Goal: Task Accomplishment & Management: Manage account settings

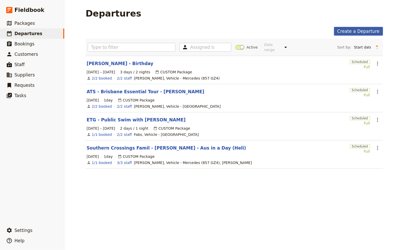
click at [366, 32] on link "Create a Departure" at bounding box center [358, 31] width 49 height 9
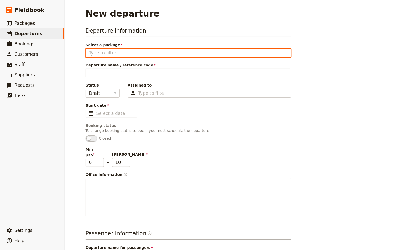
click at [113, 54] on input "Select a package" at bounding box center [188, 53] width 199 height 6
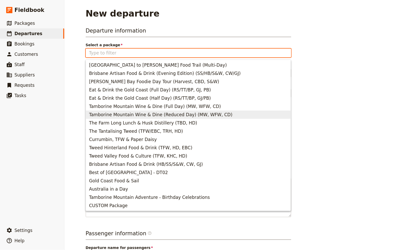
click at [143, 116] on span "Tamborine Mountain Wine & Dine (Reduced Day) (MW, WFW, CD)" at bounding box center [161, 115] width 144 height 6
type input "Tamborine Mountain Wine & Dine (Reduced Day) (MW, WFW, CD)"
type input "Tamborine Mountain Wine & Dine (Reduced Day)"
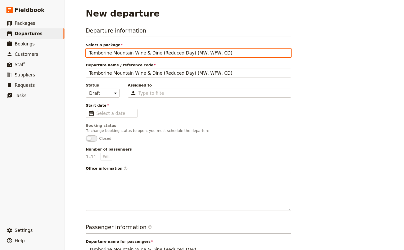
scroll to position [22, 0]
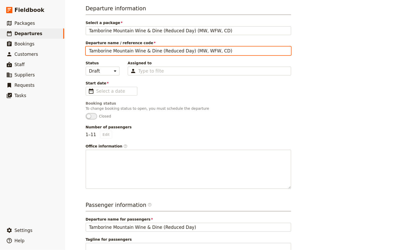
click at [117, 46] on input "Tamborine Mountain Wine & Dine (Reduced Day) (MW, WFW, CD)" at bounding box center [189, 50] width 206 height 9
type input "[PERSON_NAME] - Half Day Tamborine Mountain -"
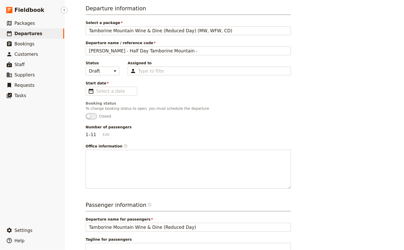
click at [25, 32] on span "Departures" at bounding box center [28, 33] width 28 height 5
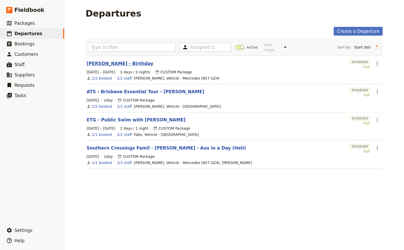
click at [114, 63] on link "[PERSON_NAME] - Birthday" at bounding box center [120, 63] width 67 height 6
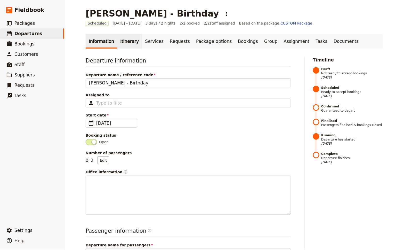
click at [121, 43] on link "Itinerary" at bounding box center [129, 41] width 25 height 14
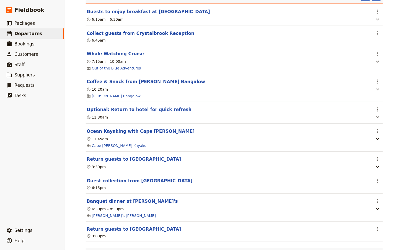
scroll to position [321, 0]
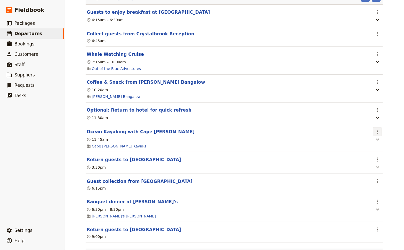
click at [377, 129] on icon "Actions" at bounding box center [378, 132] width 6 height 6
click at [371, 138] on span "Edit this itinerary item" at bounding box center [353, 139] width 41 height 5
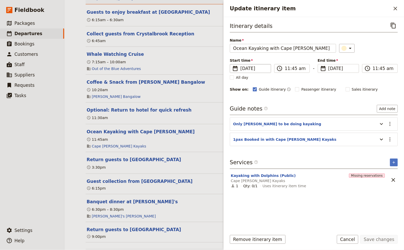
click at [255, 70] on fieldset "​ [DATE] [DATE]" at bounding box center [250, 68] width 41 height 9
click at [232, 64] on input "[DATE]" at bounding box center [232, 64] width 0 height 0
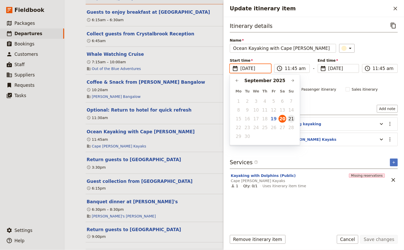
click at [291, 120] on button "21" at bounding box center [292, 119] width 8 height 8
type input "[DATE]"
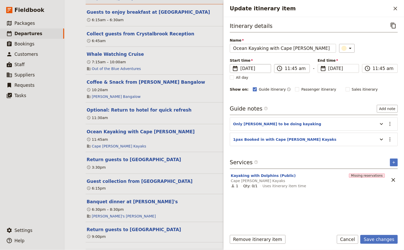
type input "[DATE]"
click at [287, 67] on input "11:45 am" at bounding box center [296, 68] width 22 height 6
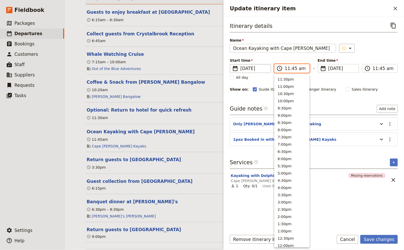
scroll to position [175, 0]
click at [288, 68] on input "12:45 am" at bounding box center [296, 68] width 22 height 6
click at [293, 69] on input "08:45 am" at bounding box center [296, 68] width 22 height 6
type input "08:15 am"
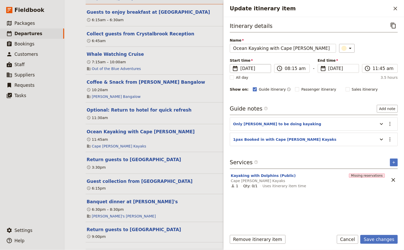
click at [374, 45] on div "​" at bounding box center [369, 48] width 59 height 9
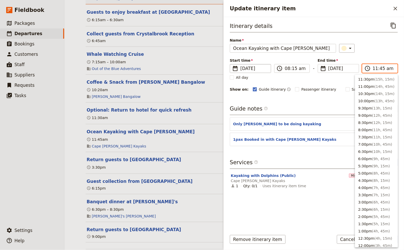
click at [375, 68] on input "11:45 am" at bounding box center [384, 68] width 22 height 6
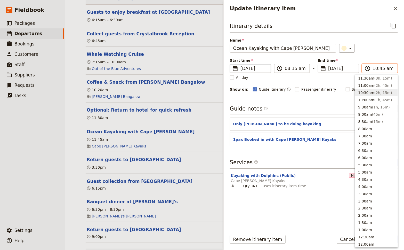
click at [375, 68] on input "10:45 am" at bounding box center [384, 68] width 22 height 6
click at [376, 68] on input "12:45 am" at bounding box center [384, 68] width 22 height 6
type input "10:30 am"
click at [379, 51] on div "​" at bounding box center [369, 48] width 59 height 9
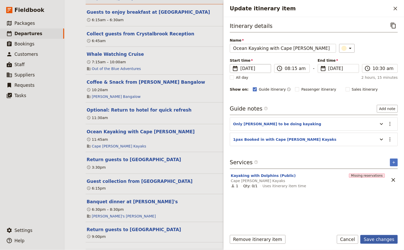
click at [386, 240] on button "Save changes" at bounding box center [379, 239] width 37 height 9
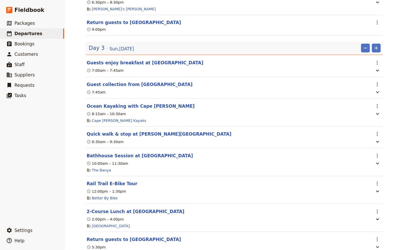
scroll to position [501, 0]
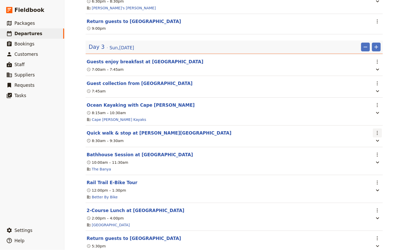
click at [376, 130] on icon "Actions" at bounding box center [378, 133] width 6 height 6
click at [358, 144] on span "Delete this itinerary item" at bounding box center [355, 146] width 45 height 5
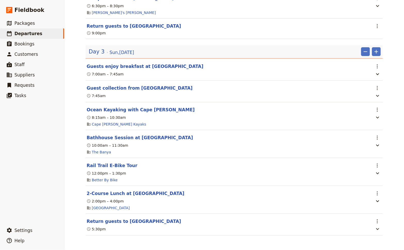
scroll to position [491, 0]
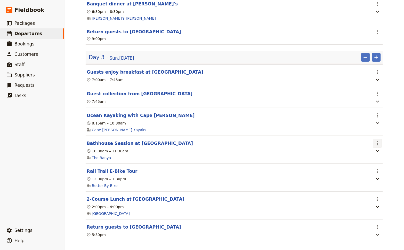
click at [379, 140] on icon "Actions" at bounding box center [378, 143] width 6 height 6
click at [364, 150] on span "Edit this itinerary item" at bounding box center [353, 149] width 41 height 5
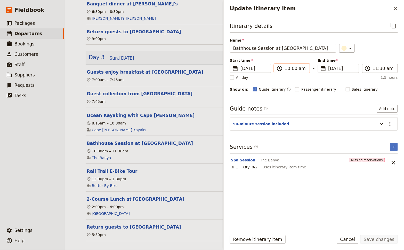
click at [287, 68] on input "10:00 am" at bounding box center [296, 68] width 22 height 6
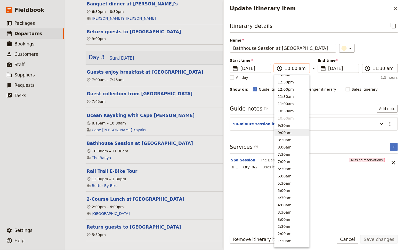
scroll to position [149, 0]
click at [288, 96] on button "12:00pm" at bounding box center [292, 95] width 35 height 7
type input "12:00 pm"
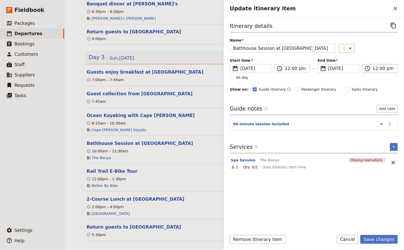
click at [373, 68] on label "​ 12:00 pm" at bounding box center [380, 68] width 36 height 9
click at [373, 68] on input "12:00 pm" at bounding box center [384, 68] width 22 height 6
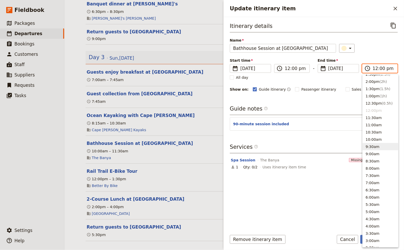
scroll to position [134, 0]
click at [380, 90] on span "( 1.5h )" at bounding box center [385, 90] width 11 height 4
type input "01:30 pm"
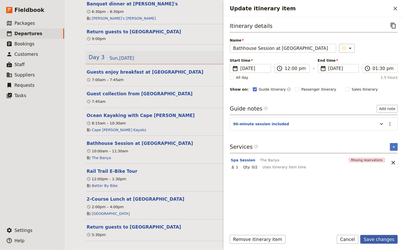
click at [384, 239] on button "Save changes" at bounding box center [379, 239] width 37 height 9
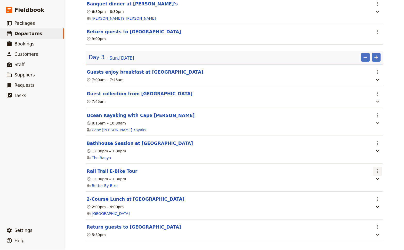
click at [380, 168] on icon "Actions" at bounding box center [378, 171] width 6 height 6
click at [368, 175] on span "Edit this itinerary item" at bounding box center [353, 176] width 41 height 5
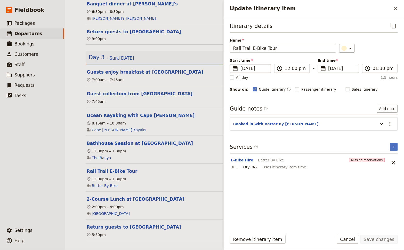
click at [253, 67] on span "[DATE]" at bounding box center [254, 68] width 27 height 6
click at [232, 64] on input "[DATE]" at bounding box center [232, 64] width 0 height 0
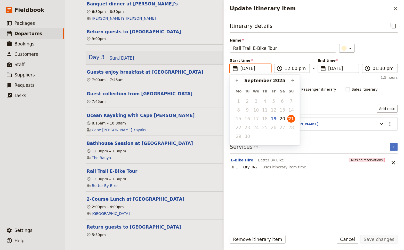
scroll to position [0, 0]
click at [280, 119] on button "20" at bounding box center [283, 119] width 8 height 8
type input "[DATE]"
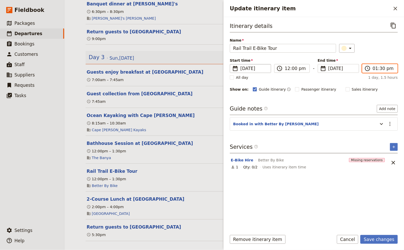
click at [374, 67] on input "01:30 pm" at bounding box center [384, 68] width 22 height 6
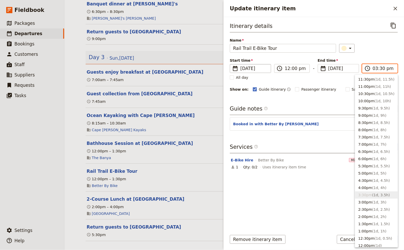
click at [383, 67] on input "03:30 pm" at bounding box center [384, 68] width 22 height 6
type input "03:00 pm"
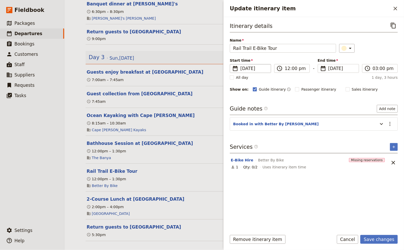
click at [385, 48] on div "​" at bounding box center [369, 48] width 59 height 9
click at [392, 108] on button "Add note" at bounding box center [387, 109] width 21 height 8
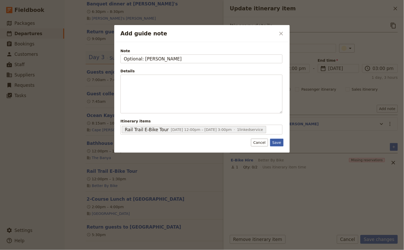
type input "Optional: [PERSON_NAME]"
click at [281, 143] on button "Save" at bounding box center [276, 143] width 13 height 8
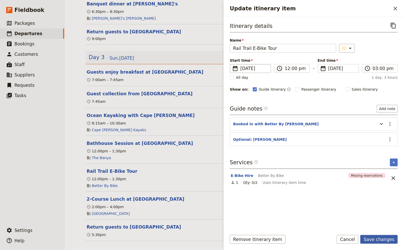
click at [379, 237] on button "Save changes" at bounding box center [379, 239] width 37 height 9
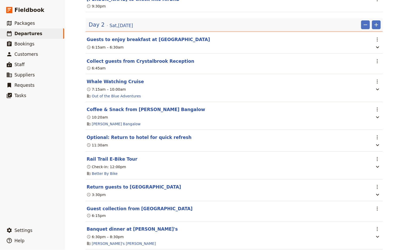
scroll to position [290, 0]
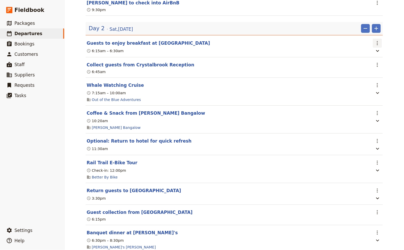
click at [380, 40] on icon "Actions" at bounding box center [378, 43] width 6 height 6
click at [372, 53] on span "Edit this itinerary item" at bounding box center [353, 51] width 41 height 5
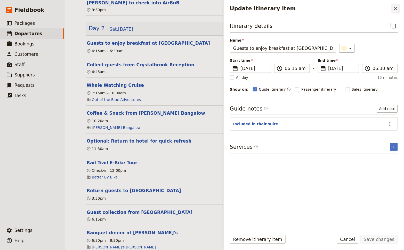
click at [397, 7] on icon "Close drawer" at bounding box center [396, 9] width 4 height 4
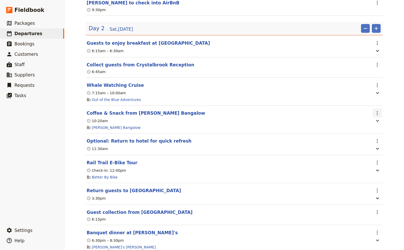
click at [376, 110] on icon "Actions" at bounding box center [378, 113] width 6 height 6
click at [371, 121] on span "Edit this itinerary item" at bounding box center [353, 121] width 41 height 5
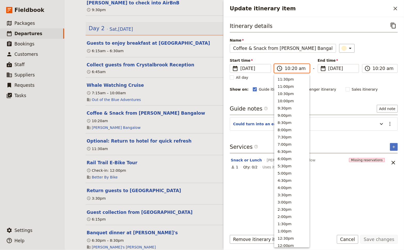
click at [293, 68] on input "10:20 am" at bounding box center [296, 68] width 22 height 6
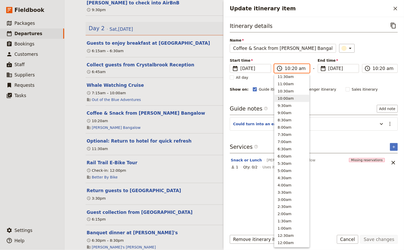
click at [293, 68] on input "10:20 am" at bounding box center [296, 68] width 22 height 6
type input "10:30 am"
click at [366, 50] on div "​" at bounding box center [369, 48] width 59 height 9
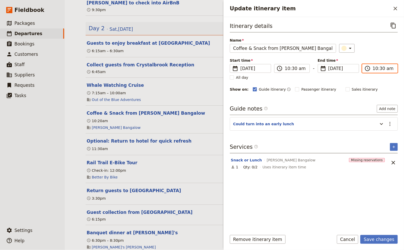
click at [376, 68] on input "10:30 am" at bounding box center [384, 68] width 22 height 6
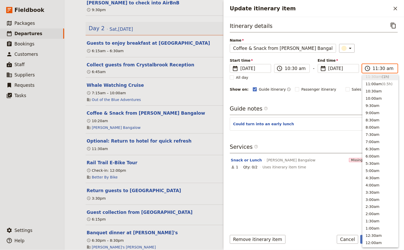
scroll to position [175, 0]
type input "11:00 am"
click at [374, 49] on div "​" at bounding box center [369, 48] width 59 height 9
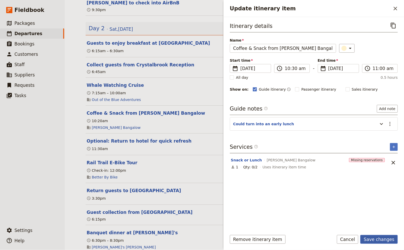
click at [377, 238] on button "Save changes" at bounding box center [379, 239] width 37 height 9
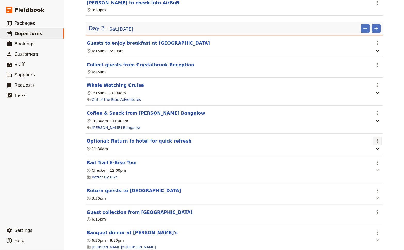
click at [377, 138] on icon "Actions" at bounding box center [378, 141] width 6 height 6
click at [363, 154] on span "Delete this itinerary item" at bounding box center [355, 155] width 45 height 5
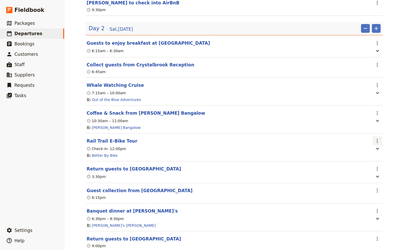
click at [379, 138] on icon "Actions" at bounding box center [378, 141] width 6 height 6
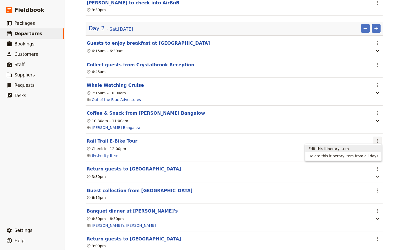
click at [371, 149] on span "Edit this itinerary item" at bounding box center [344, 148] width 70 height 5
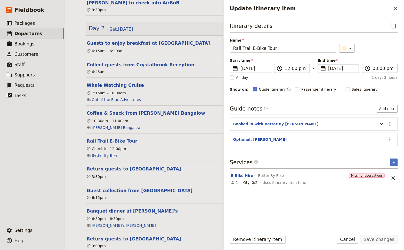
click at [340, 68] on span "[DATE]" at bounding box center [342, 68] width 27 height 6
click at [320, 64] on input "[DATE]" at bounding box center [320, 64] width 0 height 0
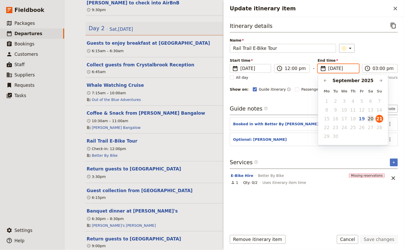
click at [372, 121] on button "20" at bounding box center [371, 119] width 8 height 8
type input "[DATE]"
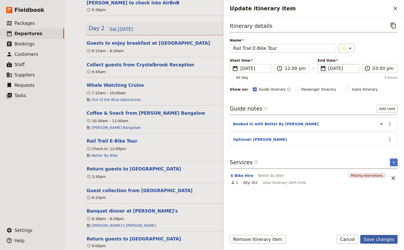
click at [380, 240] on button "Save changes" at bounding box center [379, 239] width 37 height 9
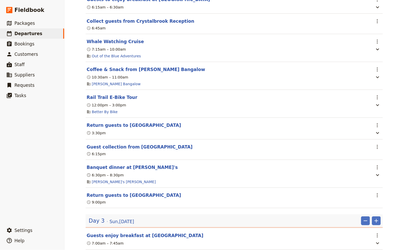
scroll to position [334, 0]
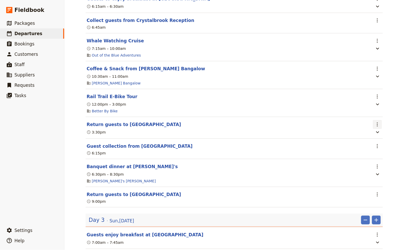
click at [378, 122] on icon "Actions" at bounding box center [377, 124] width 1 height 4
click at [374, 131] on span "Edit this itinerary item" at bounding box center [353, 132] width 41 height 5
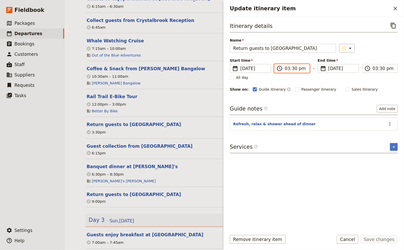
click at [289, 68] on input "03:30 pm" at bounding box center [296, 68] width 22 height 6
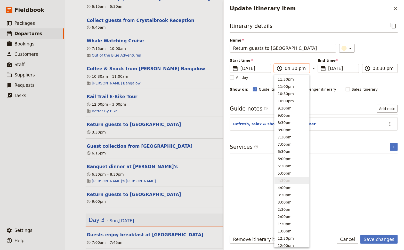
click at [293, 68] on input "04:30 pm" at bounding box center [296, 68] width 22 height 6
type input "04:00 pm"
click at [375, 48] on div "​" at bounding box center [369, 48] width 59 height 9
type input "04:00 pm"
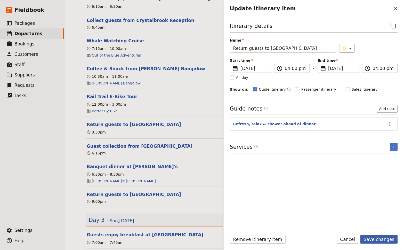
click at [380, 235] on button "Save changes" at bounding box center [379, 239] width 37 height 9
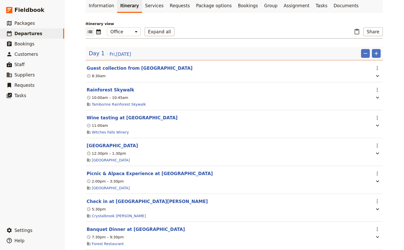
scroll to position [0, 0]
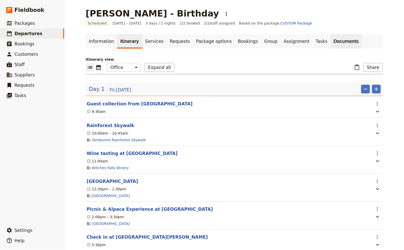
click at [331, 41] on link "Documents" at bounding box center [346, 41] width 31 height 14
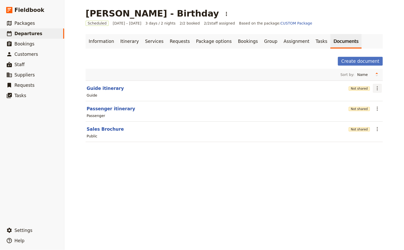
click at [380, 88] on icon "Actions" at bounding box center [378, 88] width 6 height 6
click at [363, 98] on span "Share" at bounding box center [363, 98] width 31 height 5
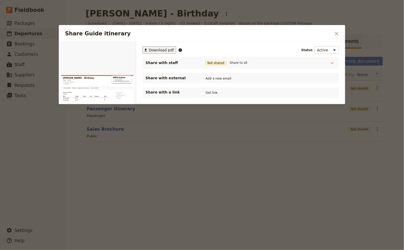
click at [157, 50] on span "Download pdf" at bounding box center [161, 50] width 25 height 5
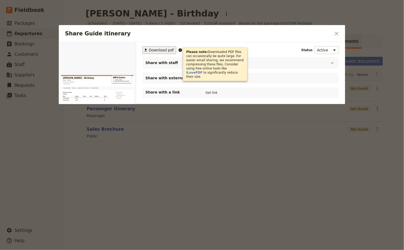
click at [131, 210] on div at bounding box center [202, 125] width 404 height 250
